Goal: Task Accomplishment & Management: Use online tool/utility

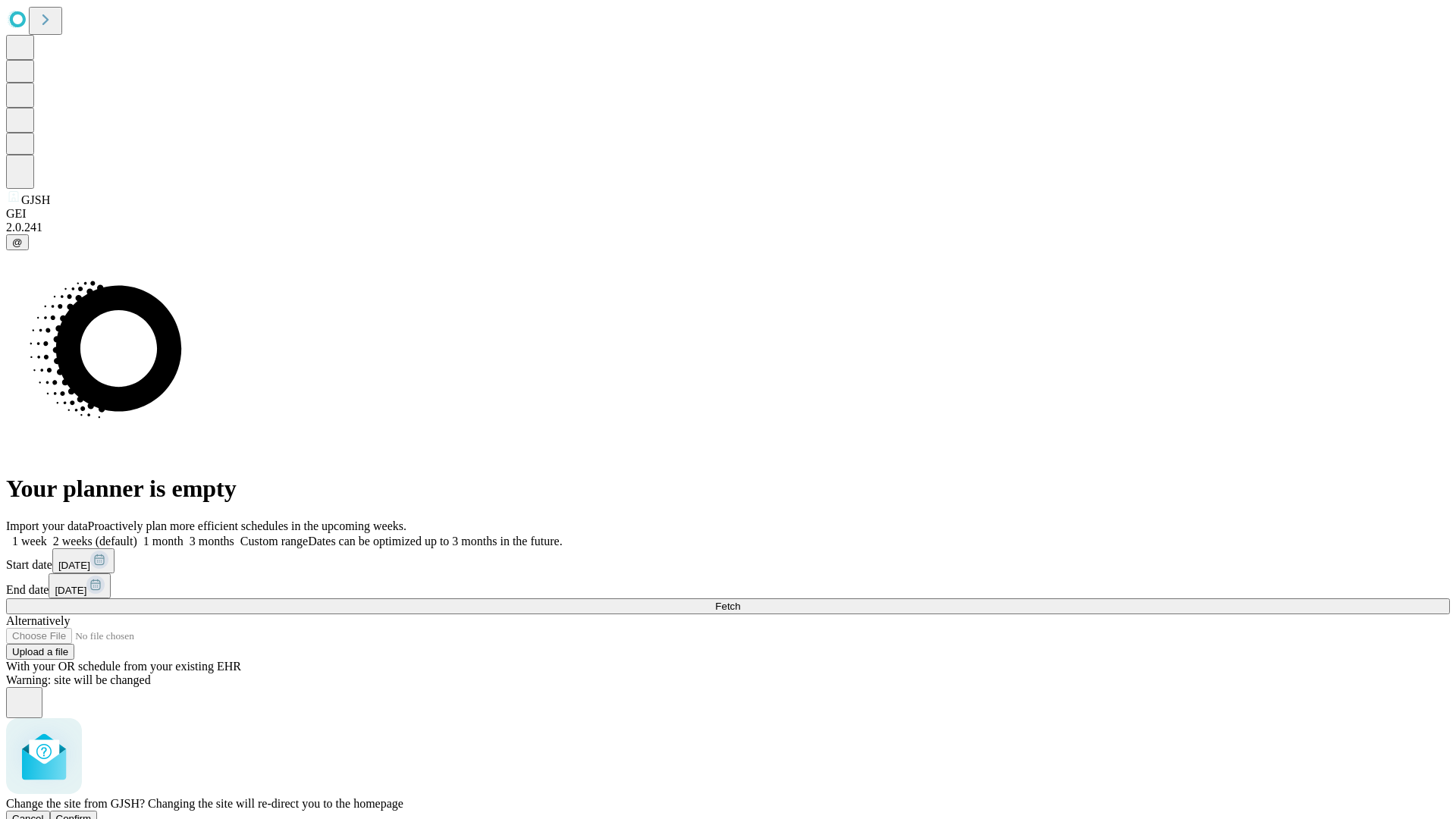
click at [91, 813] on span "Confirm" at bounding box center [73, 818] width 35 height 12
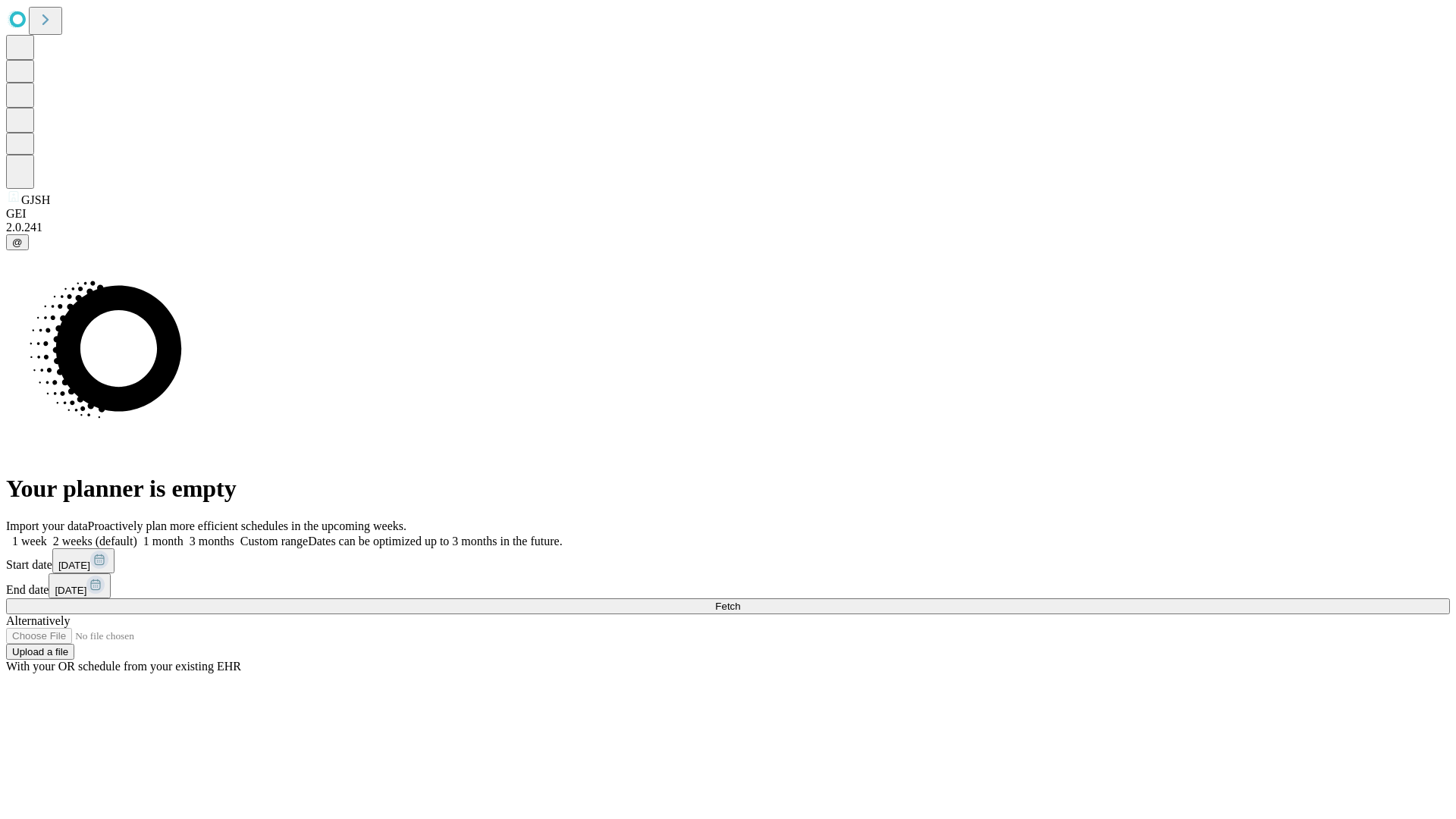
click at [138, 535] on label "2 weeks (default)" at bounding box center [92, 541] width 90 height 13
click at [740, 601] on span "Fetch" at bounding box center [728, 606] width 25 height 12
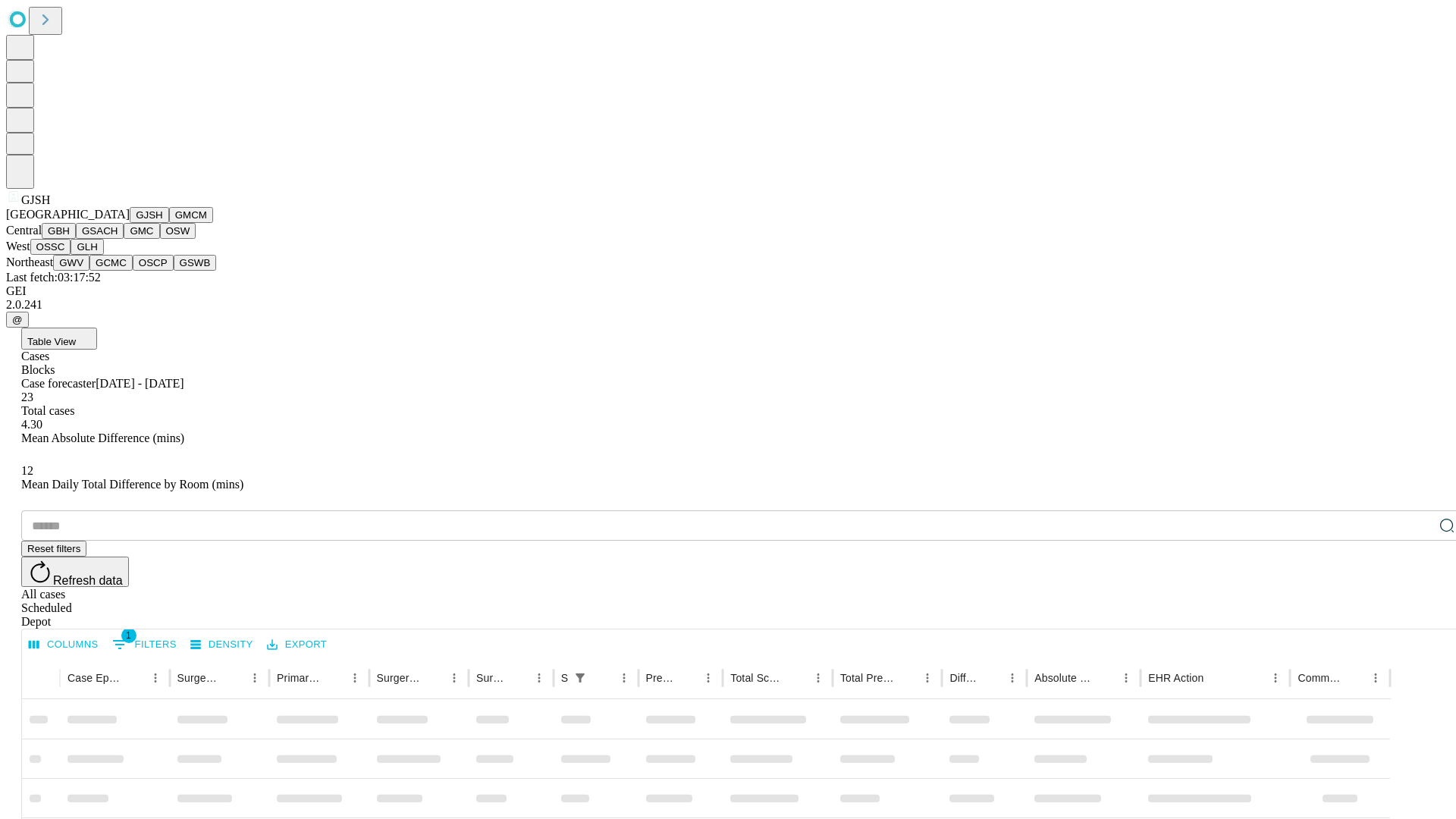
click at [169, 223] on button "GMCM" at bounding box center [191, 215] width 44 height 16
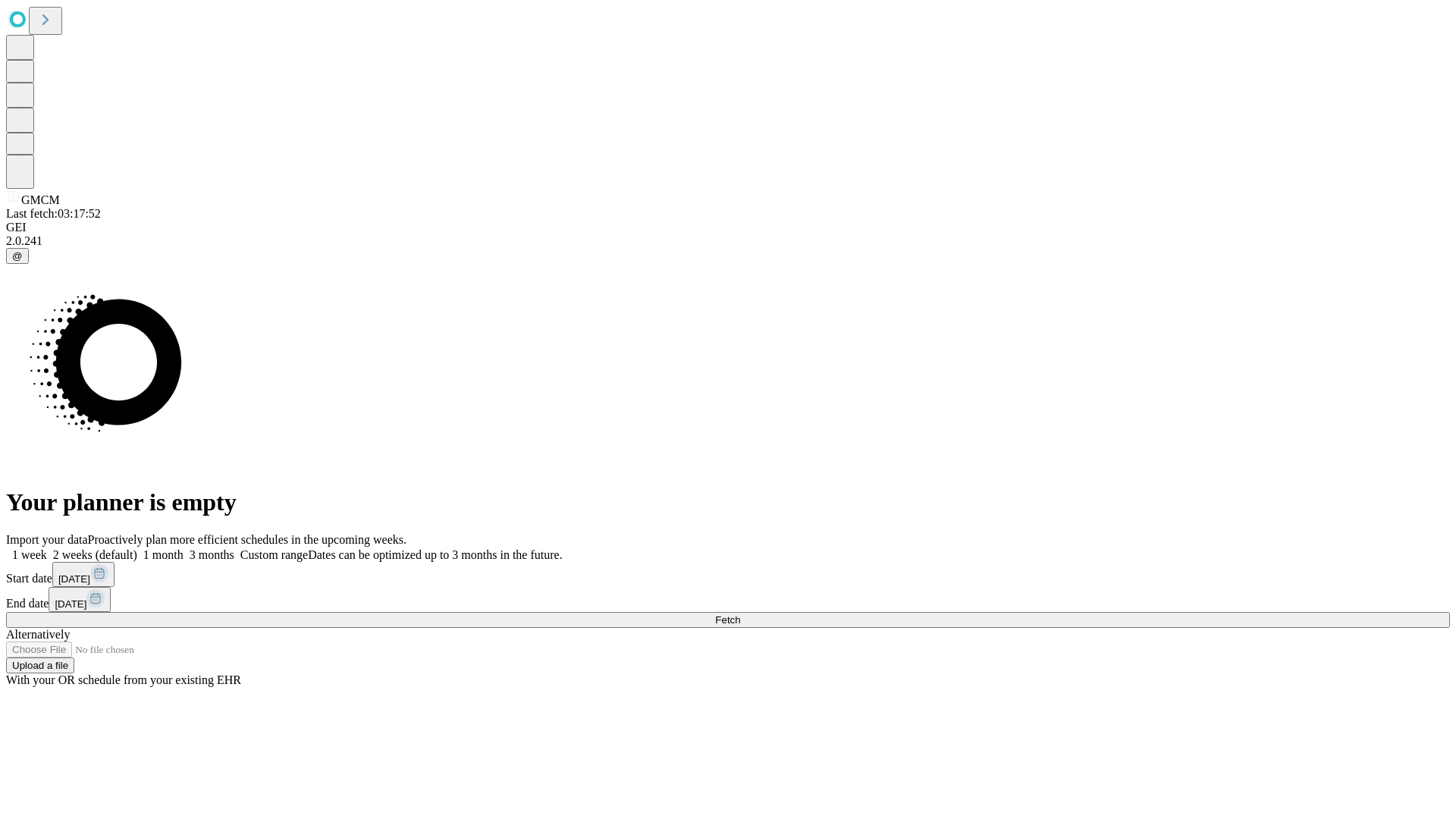
click at [138, 548] on label "2 weeks (default)" at bounding box center [92, 555] width 90 height 13
click at [740, 614] on span "Fetch" at bounding box center [728, 620] width 25 height 12
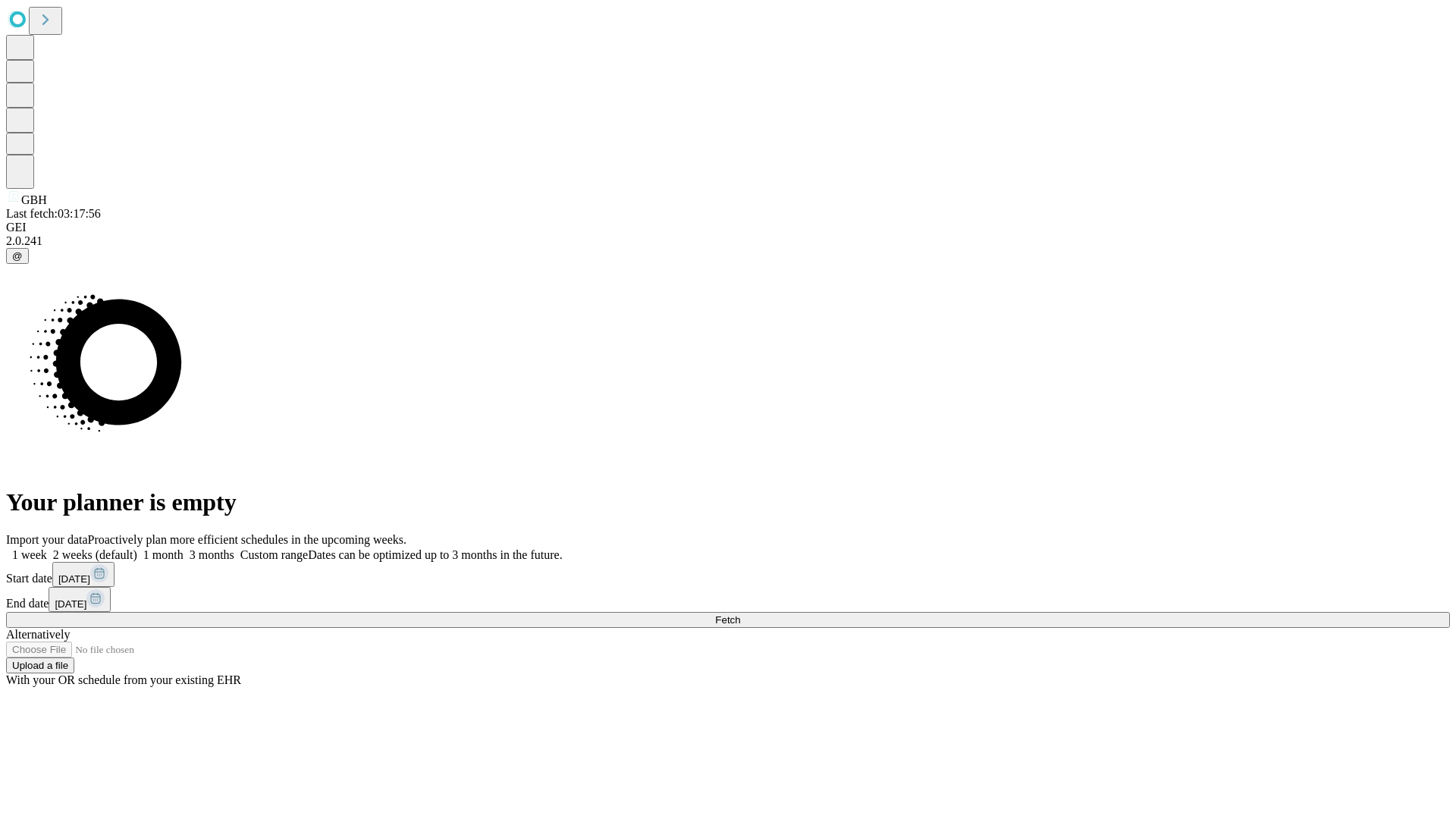
click at [138, 548] on label "2 weeks (default)" at bounding box center [92, 555] width 90 height 13
click at [740, 614] on span "Fetch" at bounding box center [728, 620] width 25 height 12
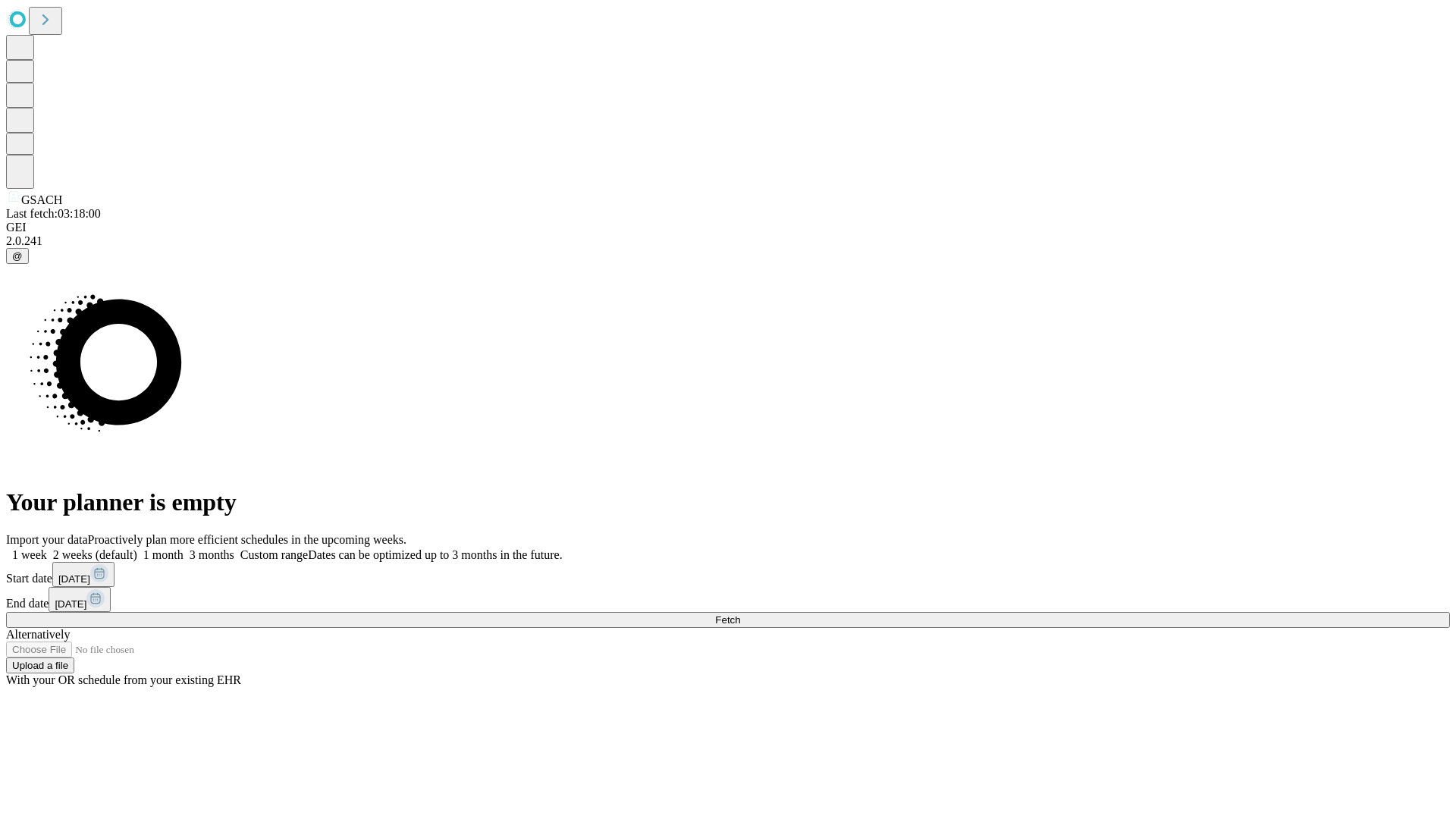
click at [138, 548] on label "2 weeks (default)" at bounding box center [92, 555] width 90 height 13
click at [740, 614] on span "Fetch" at bounding box center [728, 620] width 25 height 12
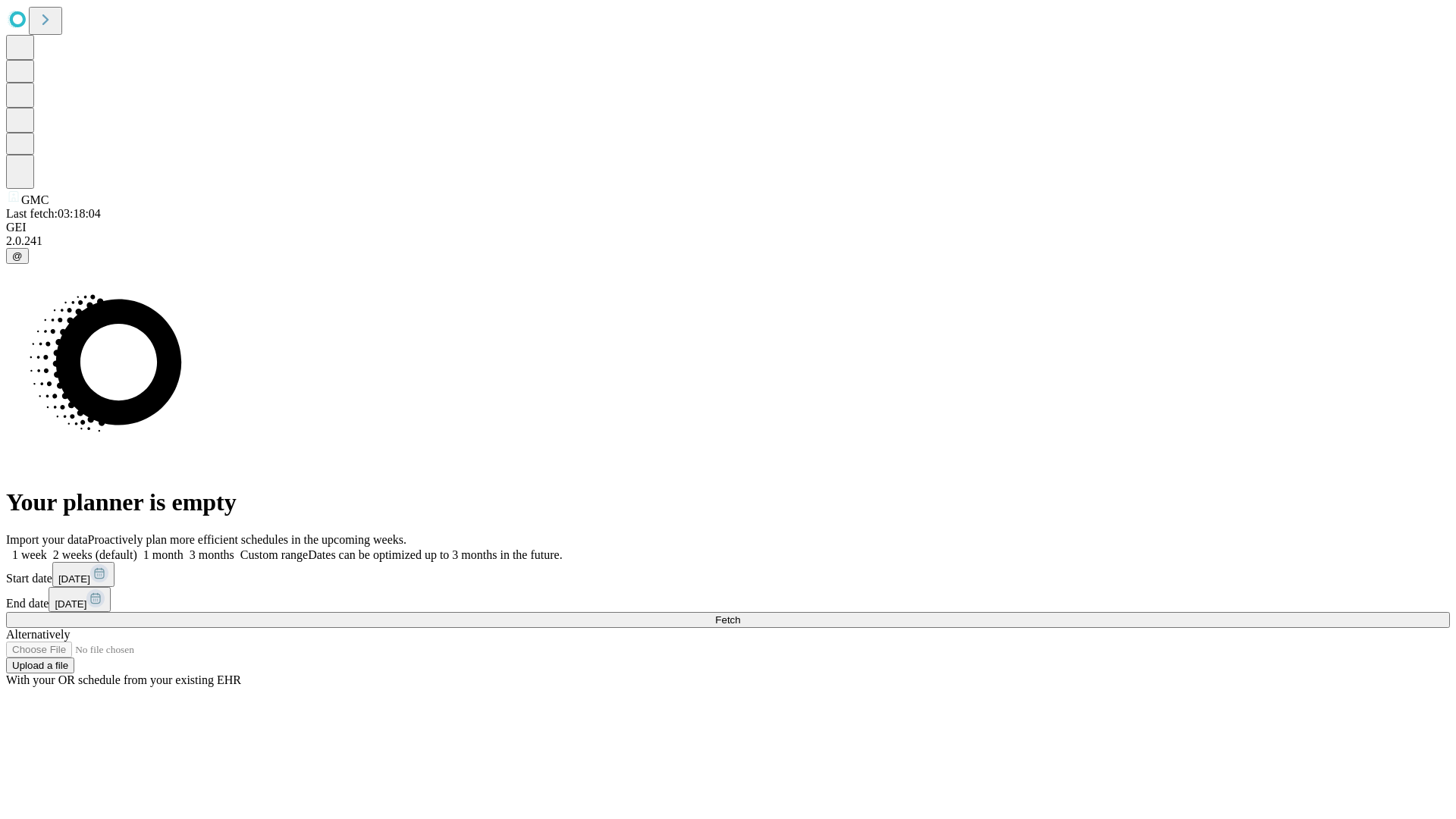
click at [138, 548] on label "2 weeks (default)" at bounding box center [92, 555] width 90 height 13
click at [740, 614] on span "Fetch" at bounding box center [728, 620] width 25 height 12
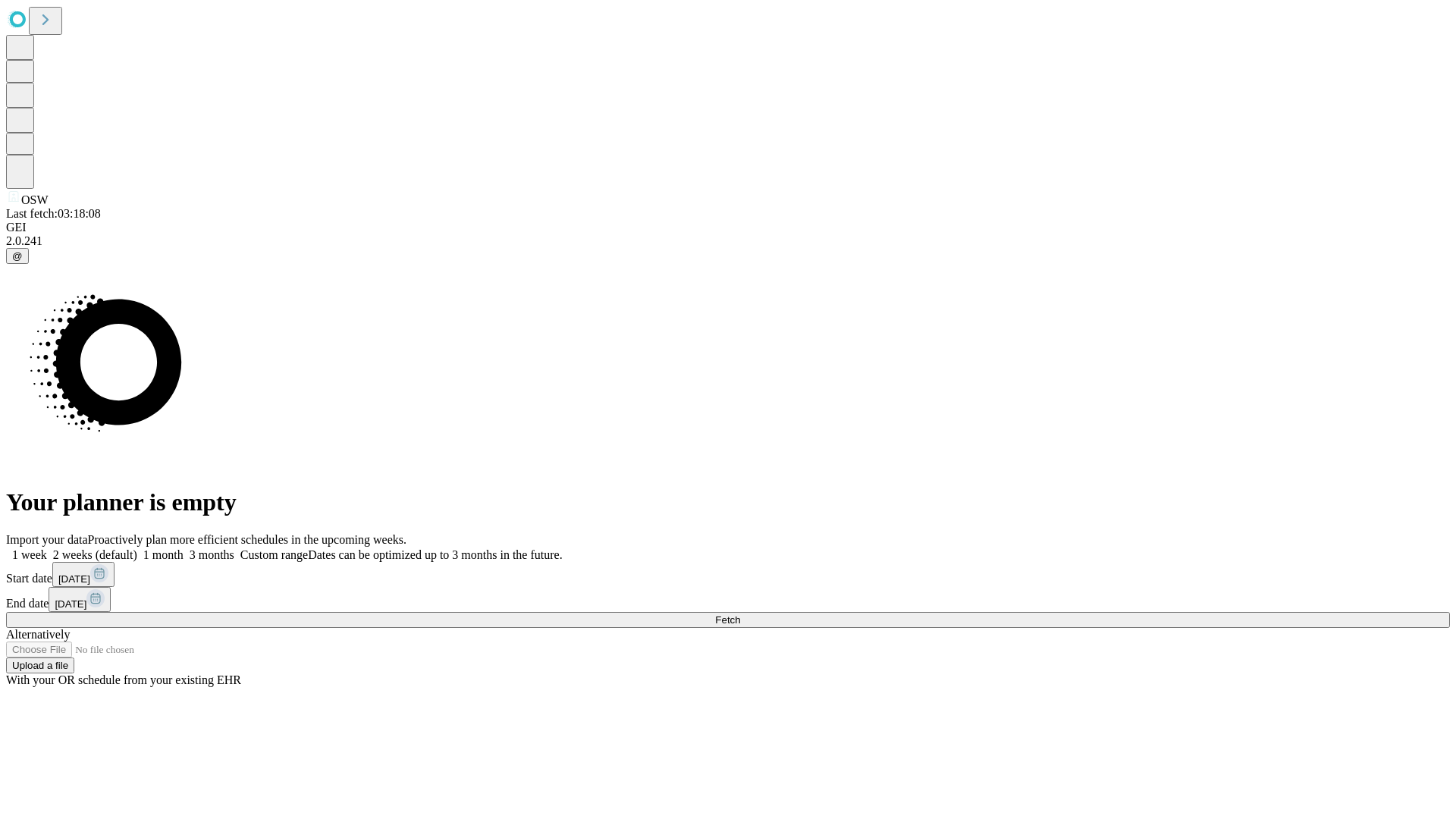
click at [740, 614] on span "Fetch" at bounding box center [728, 620] width 25 height 12
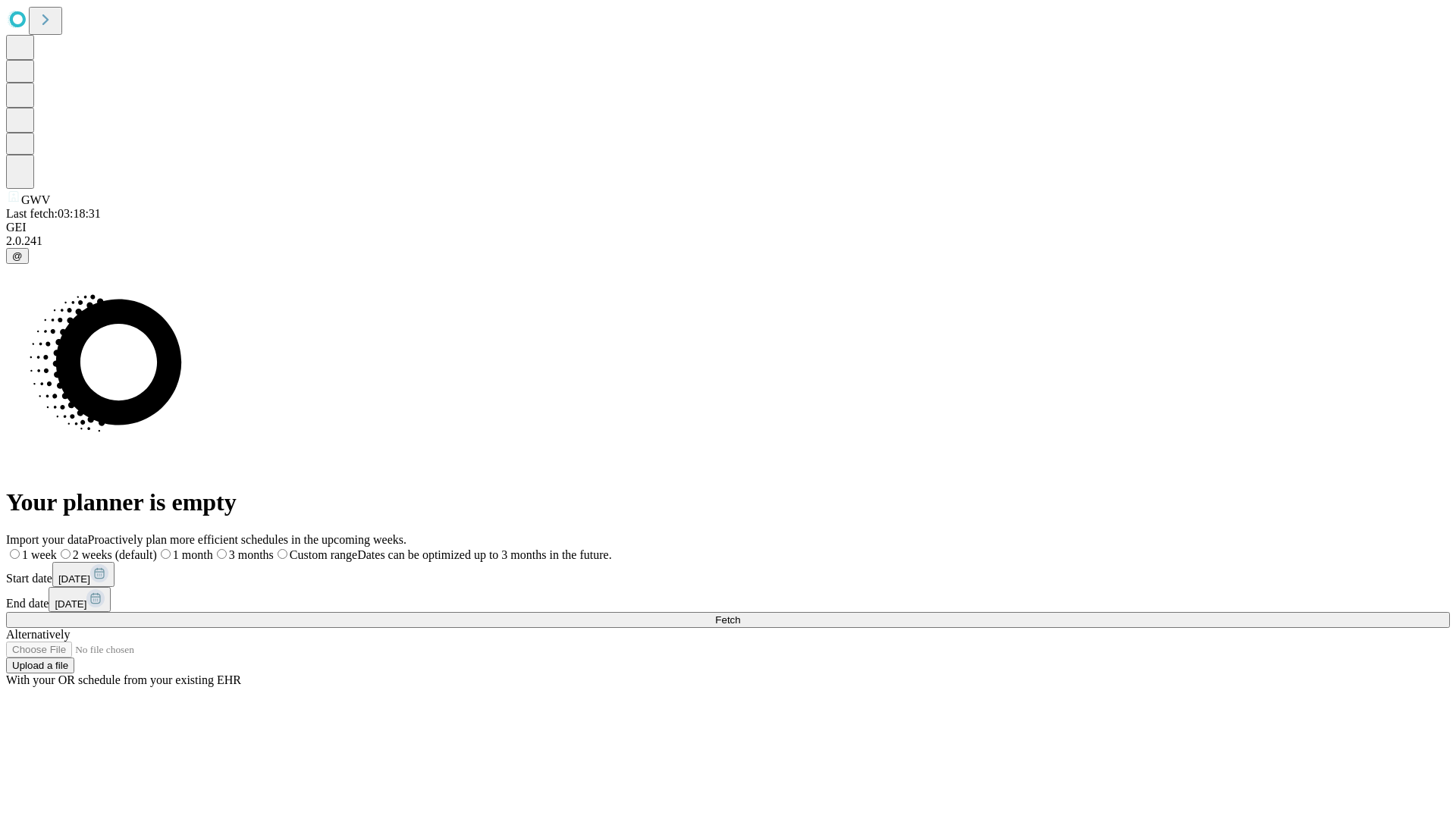
click at [740, 614] on span "Fetch" at bounding box center [728, 620] width 25 height 12
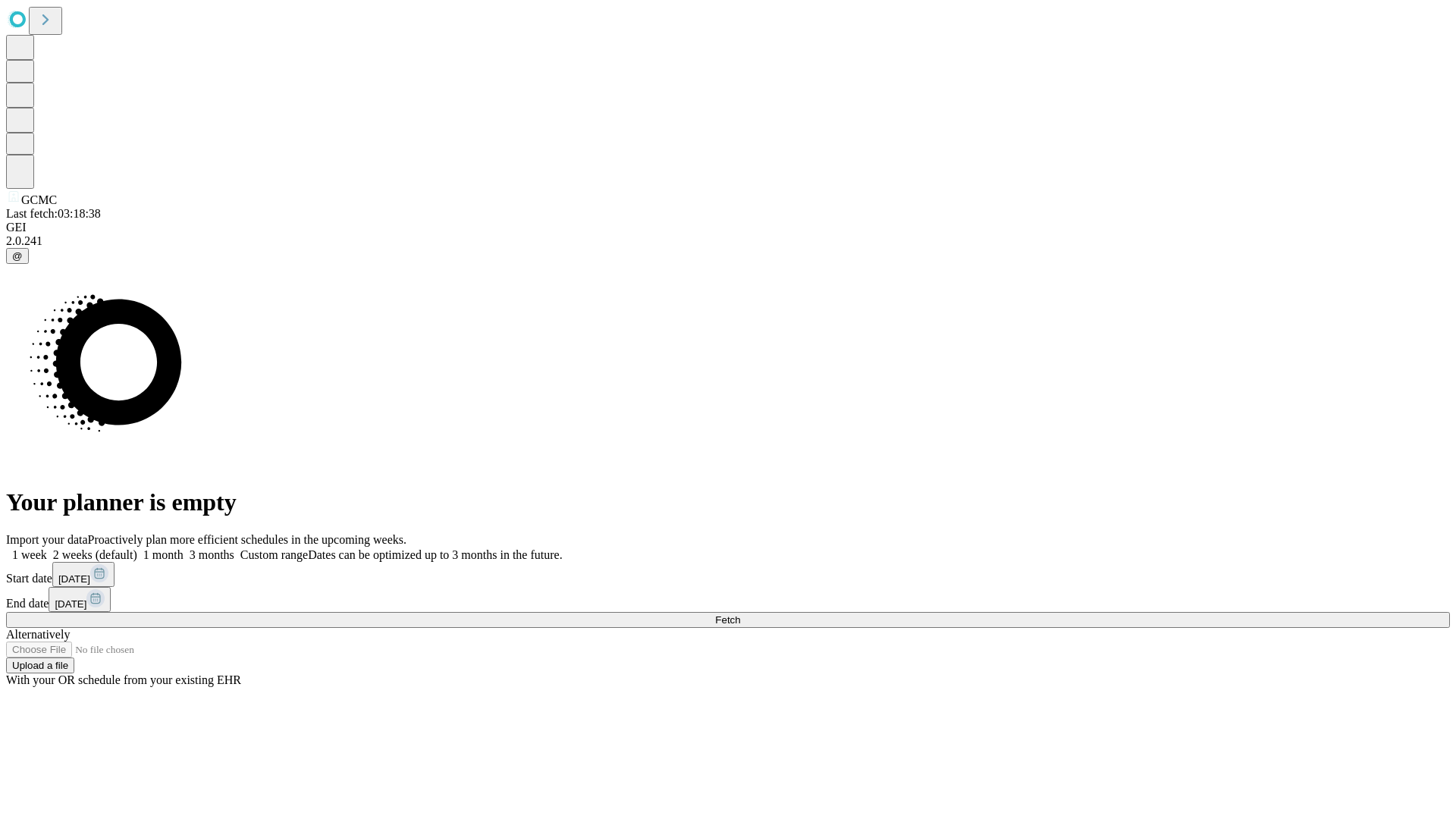
click at [138, 548] on label "2 weeks (default)" at bounding box center [92, 555] width 90 height 13
click at [740, 614] on span "Fetch" at bounding box center [728, 620] width 25 height 12
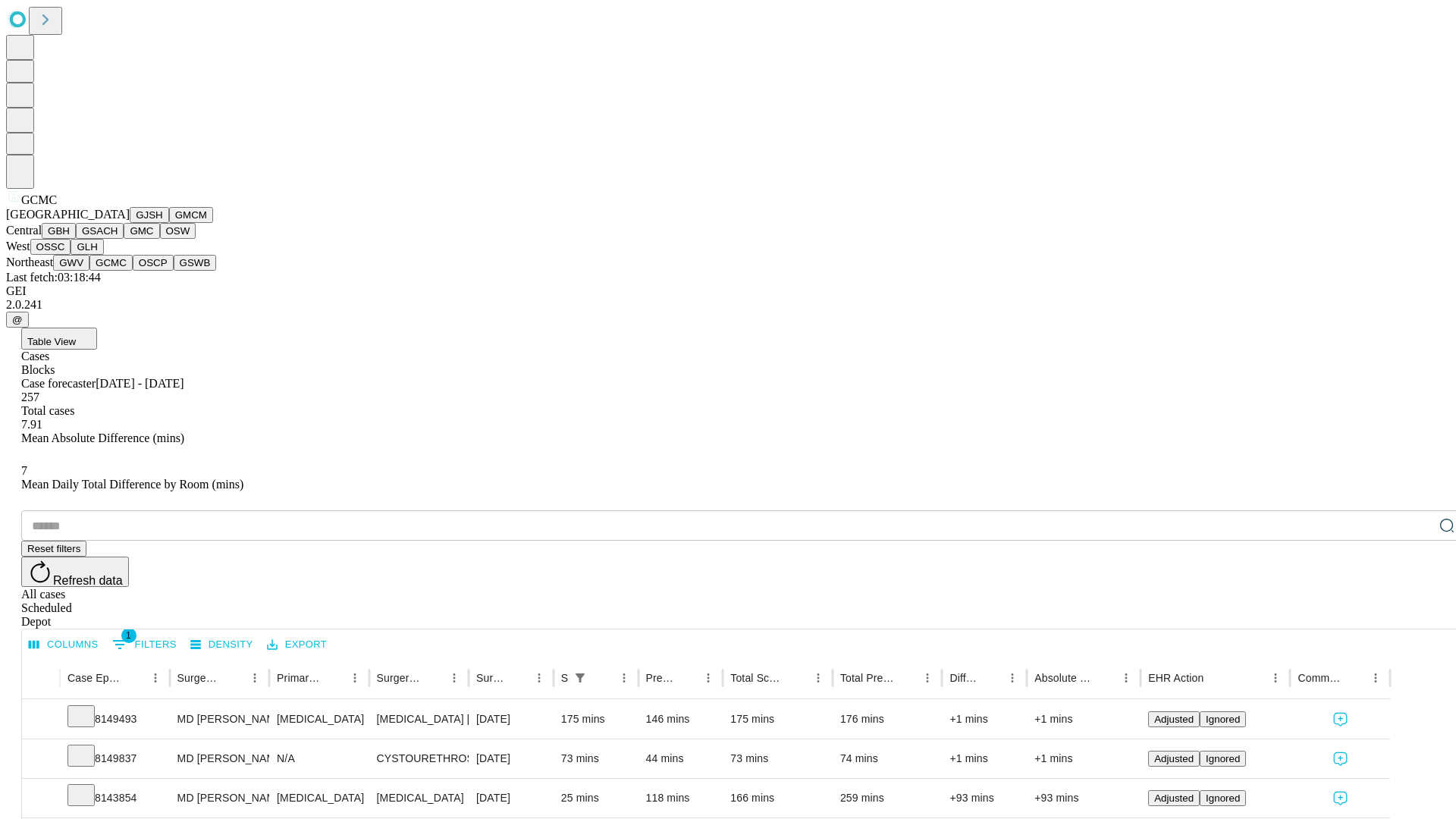
click at [133, 271] on button "OSCP" at bounding box center [153, 263] width 41 height 16
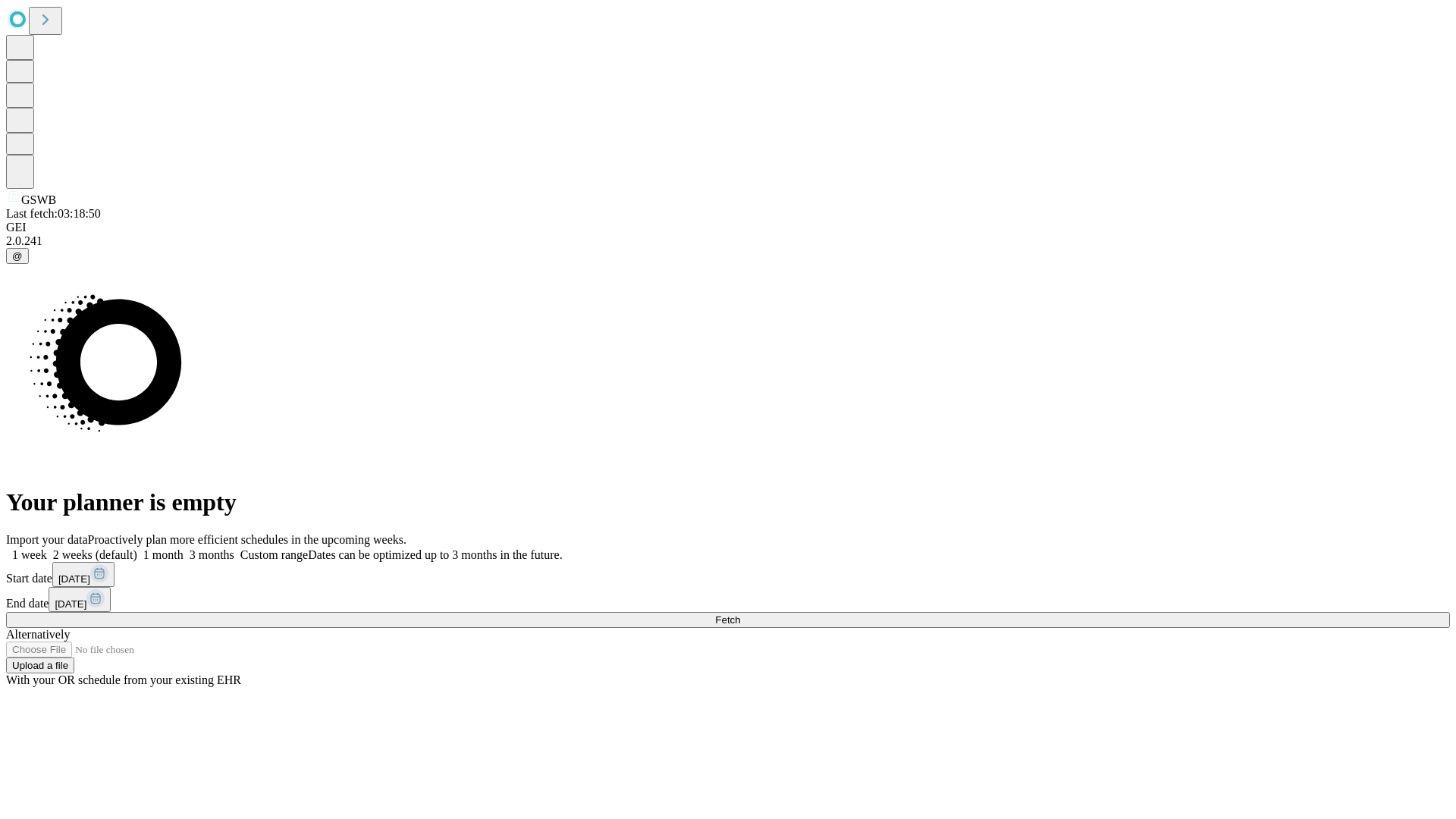
click at [138, 548] on label "2 weeks (default)" at bounding box center [92, 555] width 90 height 13
click at [740, 614] on span "Fetch" at bounding box center [728, 620] width 25 height 12
